Goal: Information Seeking & Learning: Learn about a topic

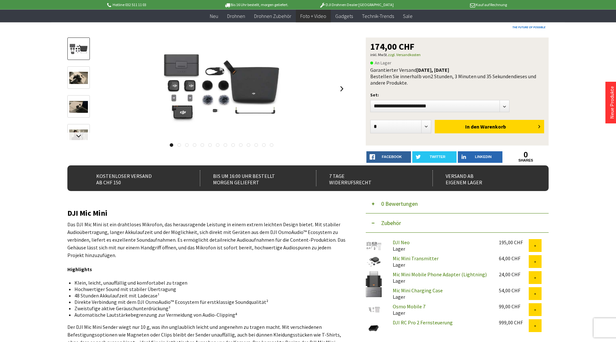
scroll to position [131, 0]
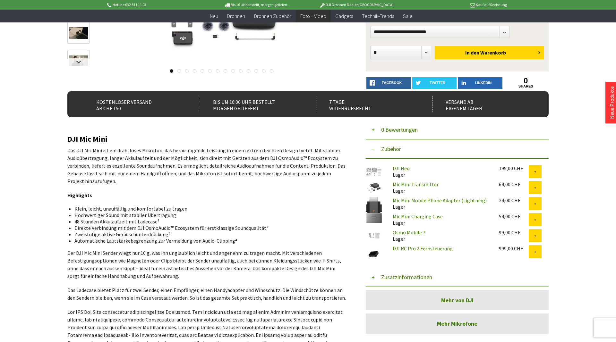
click at [231, 163] on p "Das DJI Mic Mini ist ein drahtloses Mikrofon, das herausragende Leistung in ein…" at bounding box center [206, 166] width 279 height 38
click at [237, 163] on p "Das DJI Mic Mini ist ein drahtloses Mikrofon, das herausragende Leistung in ein…" at bounding box center [206, 166] width 279 height 38
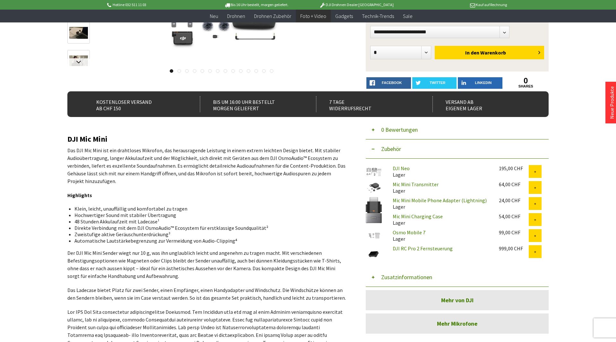
click at [237, 163] on p "Das DJI Mic Mini ist ein drahtloses Mikrofon, das herausragende Leistung in ein…" at bounding box center [206, 166] width 279 height 38
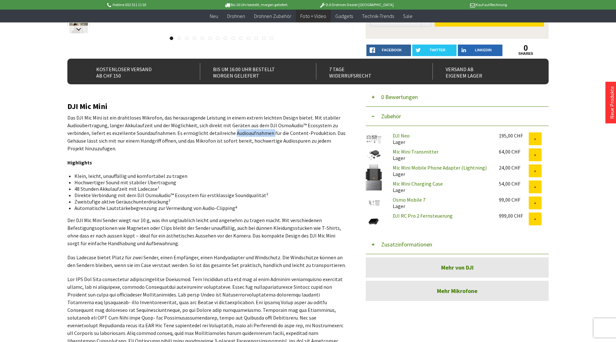
scroll to position [196, 0]
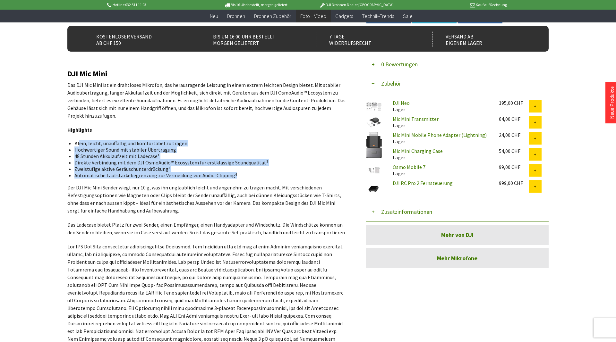
drag, startPoint x: 80, startPoint y: 144, endPoint x: 237, endPoint y: 176, distance: 160.2
click at [237, 176] on ul "Klein, leicht, unauffällig und komfortabel zu tragen Hochwertiger Sound mit sta…" at bounding box center [206, 159] width 269 height 38
click at [237, 176] on li "Automatische Lautstärkebegrenzung zur Vermeidung von Audio-Clipping⁴" at bounding box center [207, 175] width 267 height 6
drag, startPoint x: 237, startPoint y: 176, endPoint x: 77, endPoint y: 145, distance: 162.3
click at [77, 145] on ul "Klein, leicht, unauffällig und komfortabel zu tragen Hochwertiger Sound mit sta…" at bounding box center [206, 159] width 269 height 38
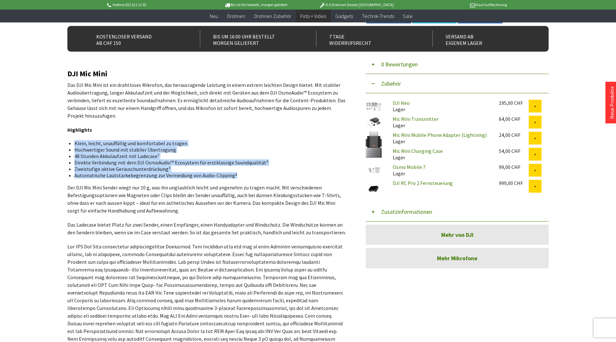
click at [77, 145] on li "Klein, leicht, unauffällig und komfortabel zu tragen" at bounding box center [207, 143] width 267 height 6
drag, startPoint x: 77, startPoint y: 145, endPoint x: 232, endPoint y: 177, distance: 158.6
click at [232, 177] on ul "Klein, leicht, unauffällig und komfortabel zu tragen Hochwertiger Sound mit sta…" at bounding box center [206, 159] width 269 height 38
click at [232, 177] on li "Automatische Lautstärkebegrenzung zur Vermeidung von Audio-Clipping⁴" at bounding box center [207, 175] width 267 height 6
drag, startPoint x: 232, startPoint y: 177, endPoint x: 72, endPoint y: 140, distance: 164.5
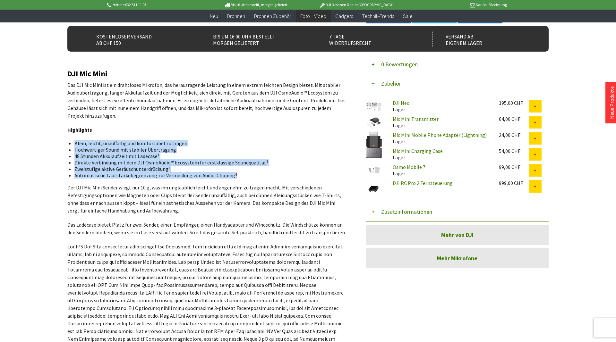
drag, startPoint x: 72, startPoint y: 140, endPoint x: 240, endPoint y: 176, distance: 171.5
click at [239, 176] on li "Automatische Lautstärkebegrenzung zur Vermeidung von Audio-Clipping⁴" at bounding box center [207, 175] width 267 height 6
drag, startPoint x: 239, startPoint y: 176, endPoint x: 80, endPoint y: 144, distance: 161.9
click at [80, 144] on ul "Klein, leicht, unauffällig und komfortabel zu tragen Hochwertiger Sound mit sta…" at bounding box center [206, 159] width 269 height 38
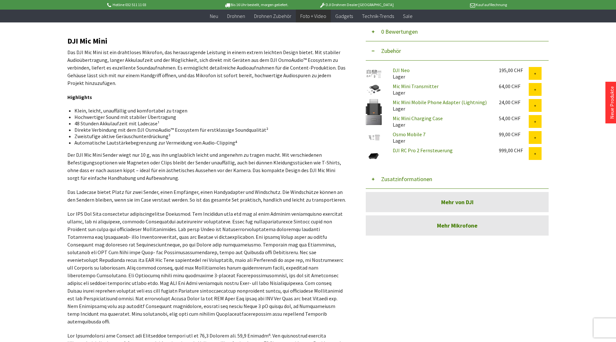
drag, startPoint x: 140, startPoint y: 201, endPoint x: 144, endPoint y: 189, distance: 12.5
click at [140, 198] on p "Das Ladecase bietet Platz für zwei Sender, einen Empfänger, einen Handyadapter …" at bounding box center [206, 195] width 279 height 15
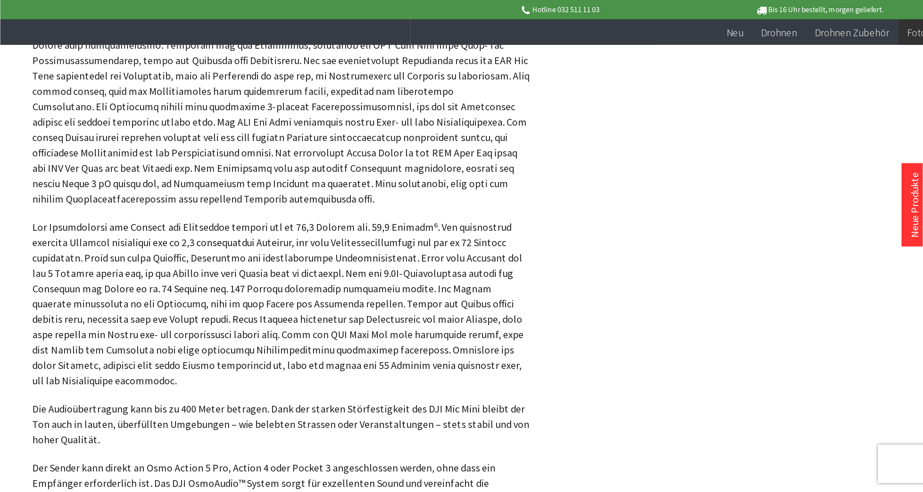
scroll to position [458, 0]
